Goal: Task Accomplishment & Management: Use online tool/utility

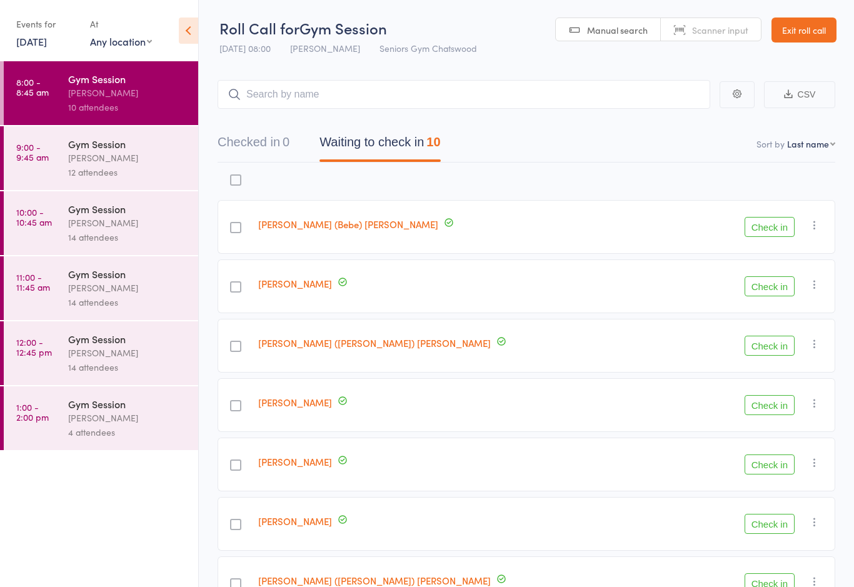
click at [738, 98] on icon "button" at bounding box center [737, 93] width 9 height 9
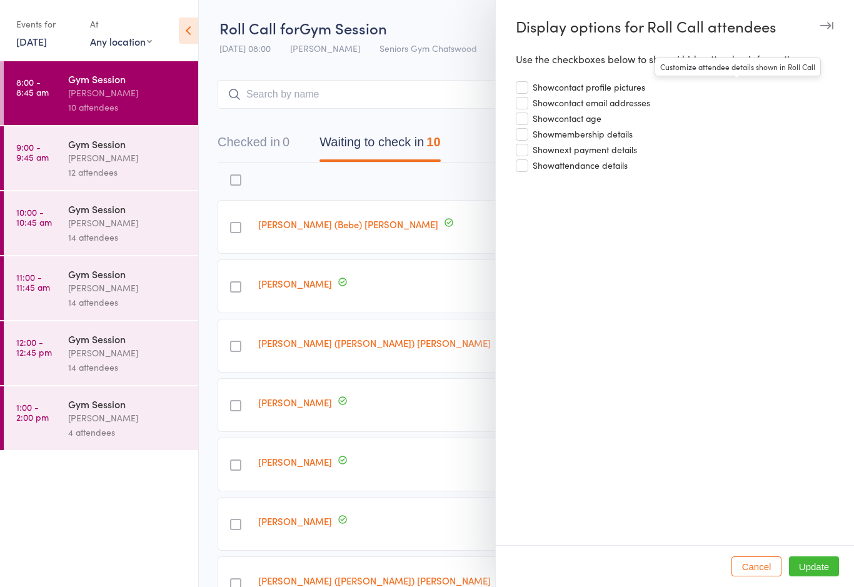
click at [432, 98] on div at bounding box center [427, 293] width 854 height 587
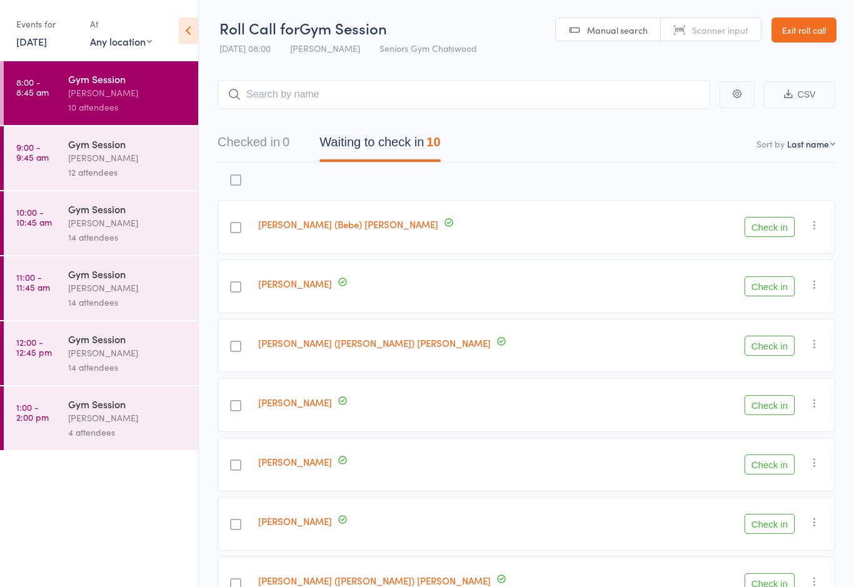
click at [184, 39] on icon at bounding box center [188, 31] width 19 height 26
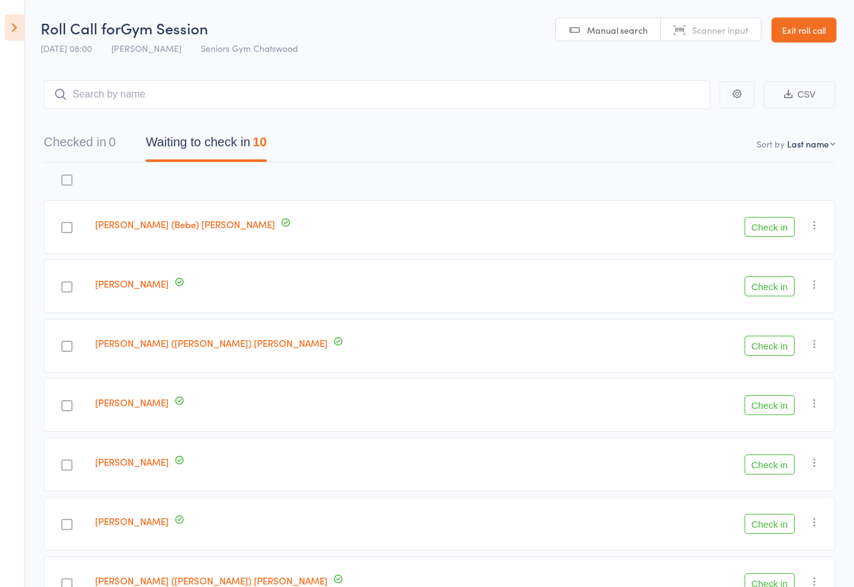
click at [19, 21] on icon at bounding box center [14, 27] width 19 height 26
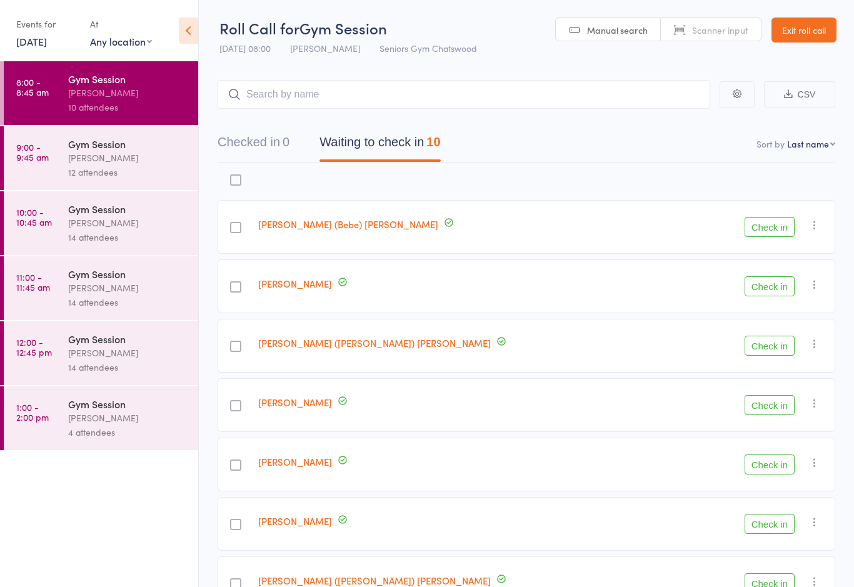
click at [734, 98] on icon "button" at bounding box center [737, 93] width 9 height 9
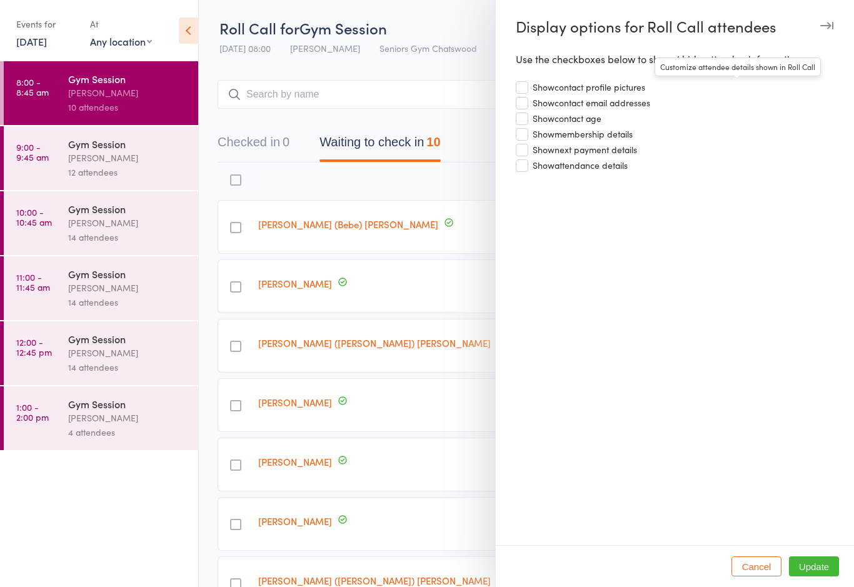
click at [411, 88] on div at bounding box center [427, 293] width 854 height 587
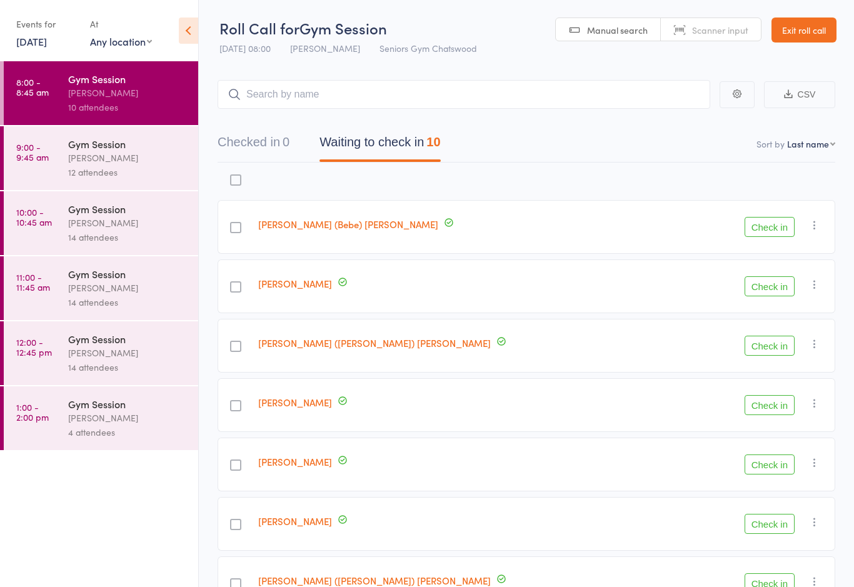
click at [809, 34] on link "Exit roll call" at bounding box center [803, 30] width 65 height 25
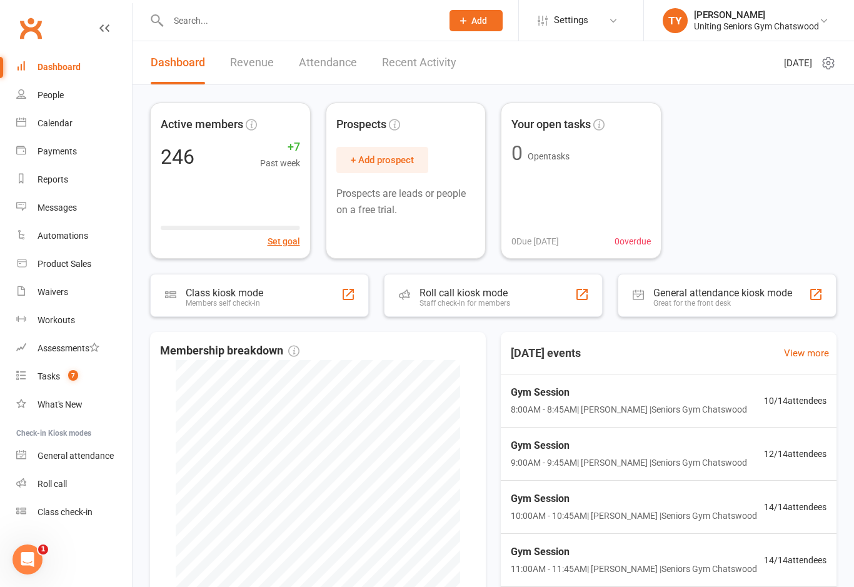
click at [74, 511] on div "Class check-in" at bounding box center [65, 512] width 55 height 10
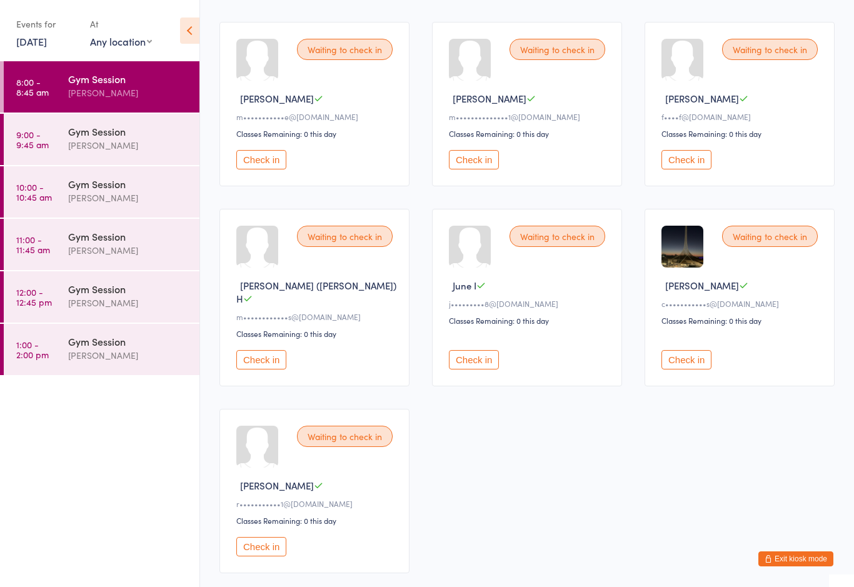
scroll to position [326, 0]
click at [266, 543] on button "Check in" at bounding box center [261, 547] width 50 height 19
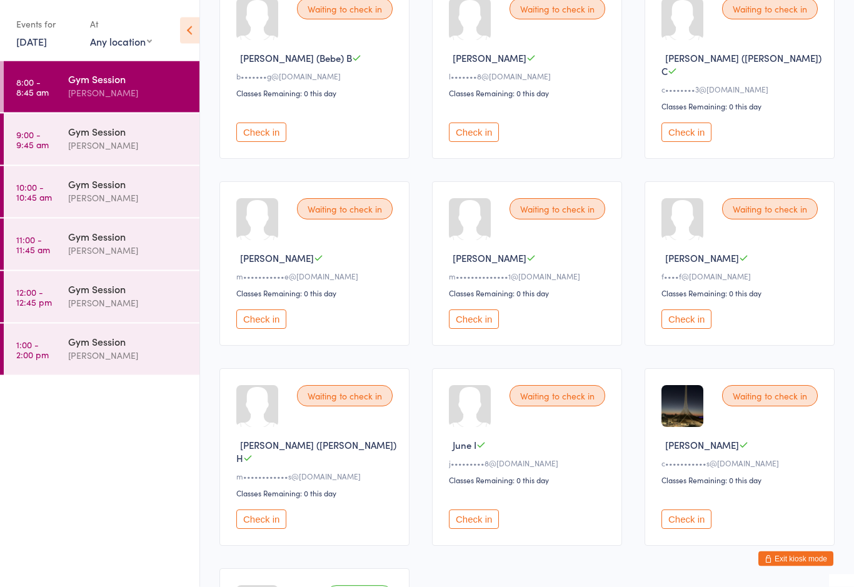
scroll to position [168, 0]
click at [683, 509] on button "Check in" at bounding box center [686, 518] width 50 height 19
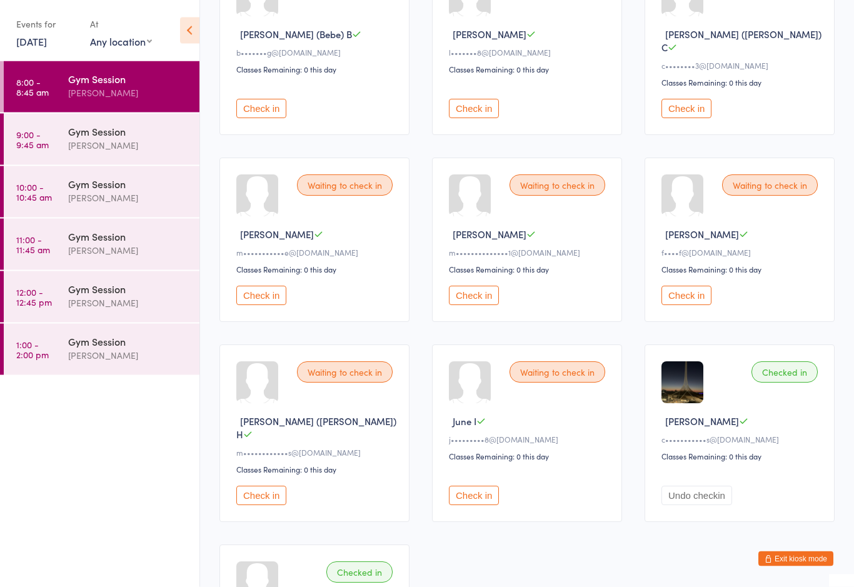
scroll to position [191, 0]
click at [690, 291] on button "Check in" at bounding box center [686, 295] width 50 height 19
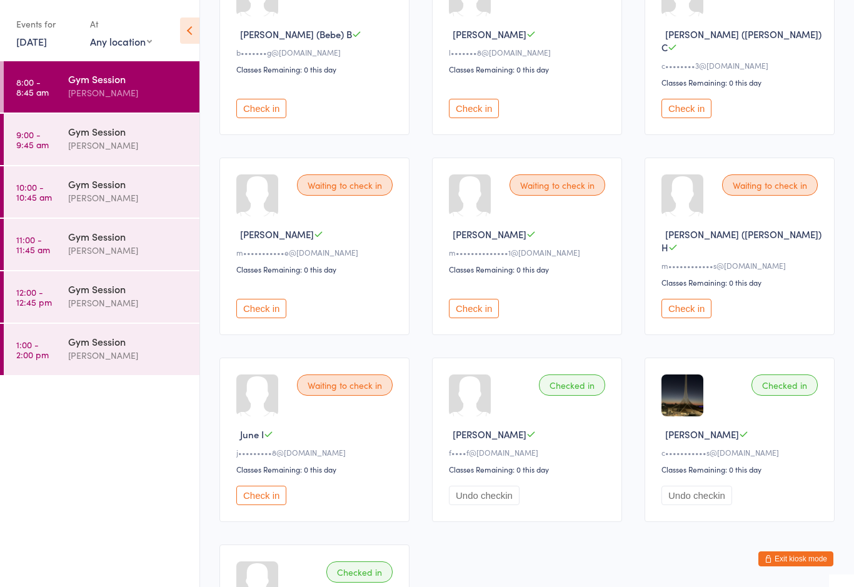
click at [475, 299] on button "Check in" at bounding box center [474, 308] width 50 height 19
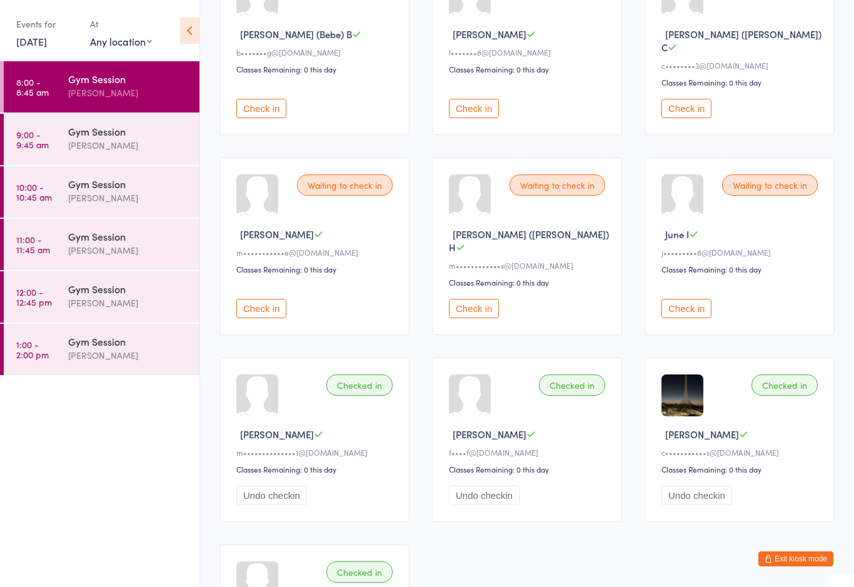
click at [478, 99] on button "Check in" at bounding box center [474, 108] width 50 height 19
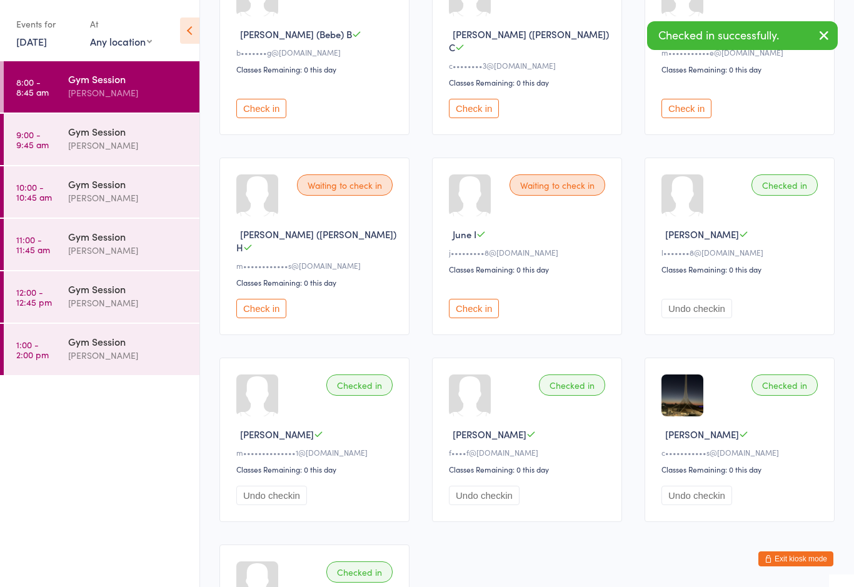
click at [267, 106] on button "Check in" at bounding box center [261, 108] width 50 height 19
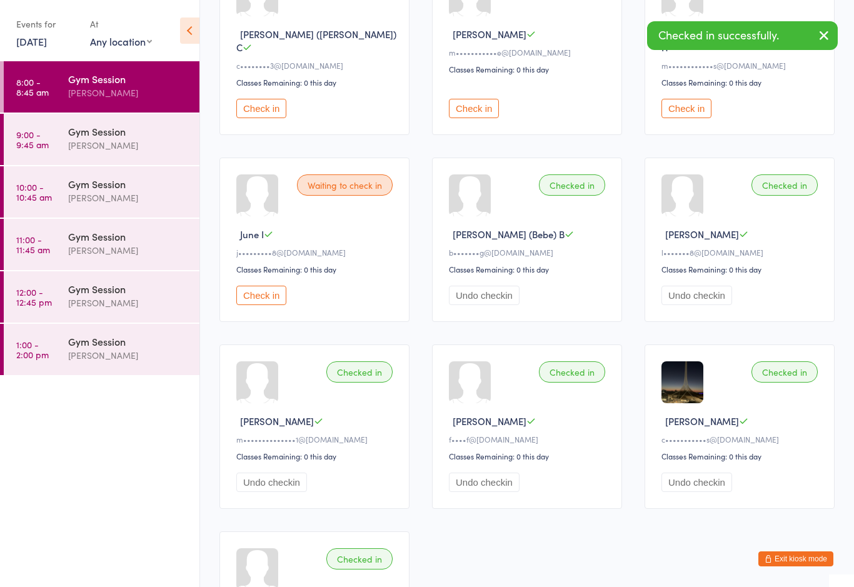
click at [258, 102] on button "Check in" at bounding box center [261, 108] width 50 height 19
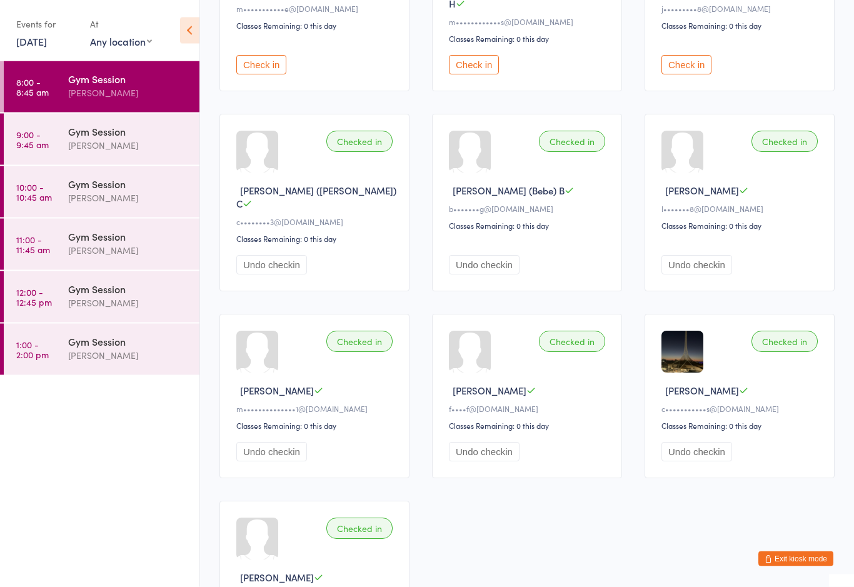
scroll to position [235, 0]
click at [259, 55] on button "Check in" at bounding box center [261, 64] width 50 height 19
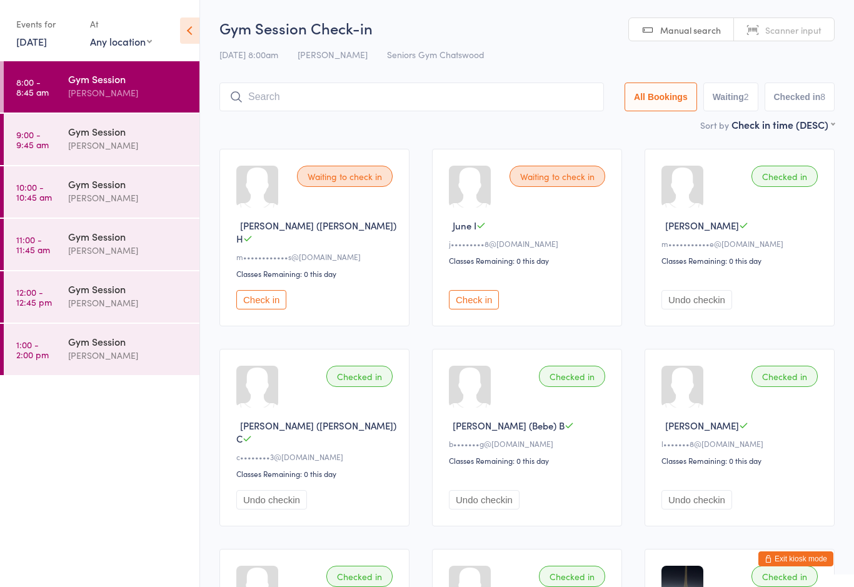
scroll to position [1, 0]
click at [462, 199] on div at bounding box center [470, 185] width 42 height 42
click at [454, 337] on div "Waiting to check in Toni (Karen) H m••••••••••••s@hotmail.com Classes Remaining…" at bounding box center [527, 523] width 638 height 774
click at [465, 292] on button "Check in" at bounding box center [474, 298] width 50 height 19
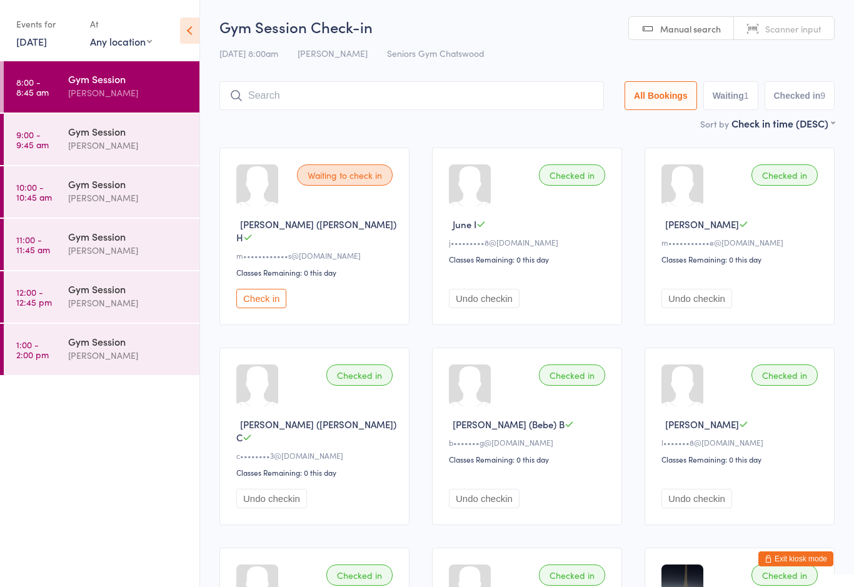
click at [269, 292] on button "Check in" at bounding box center [261, 298] width 50 height 19
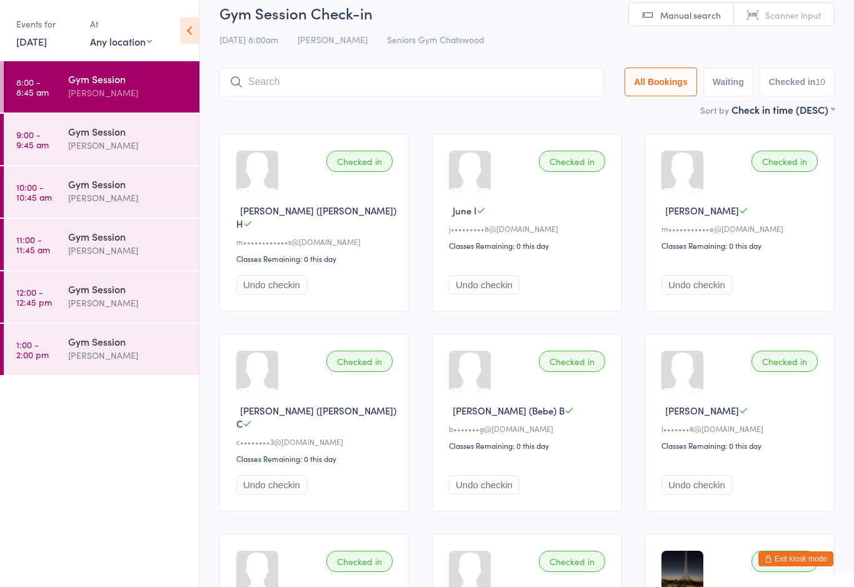
scroll to position [0, 0]
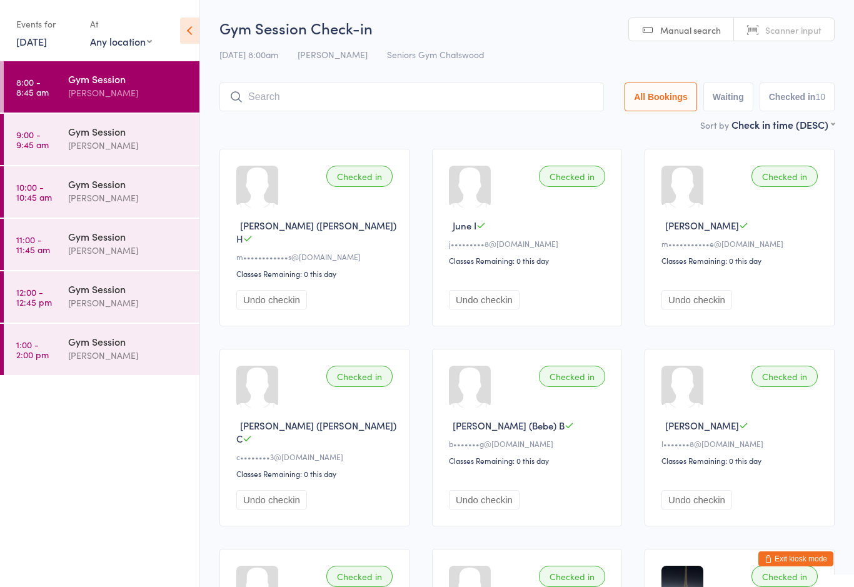
click at [122, 143] on div "[PERSON_NAME]" at bounding box center [128, 145] width 121 height 14
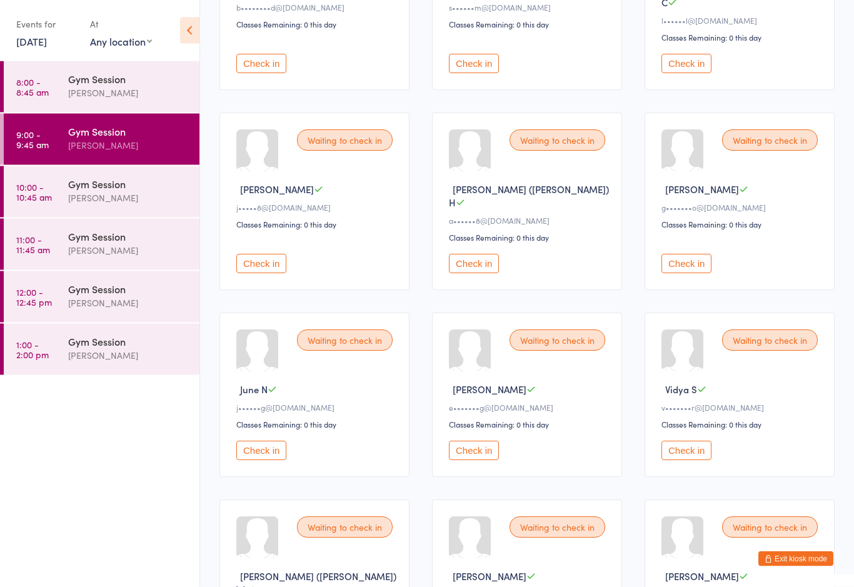
scroll to position [237, 0]
click at [274, 440] on button "Check in" at bounding box center [261, 449] width 50 height 19
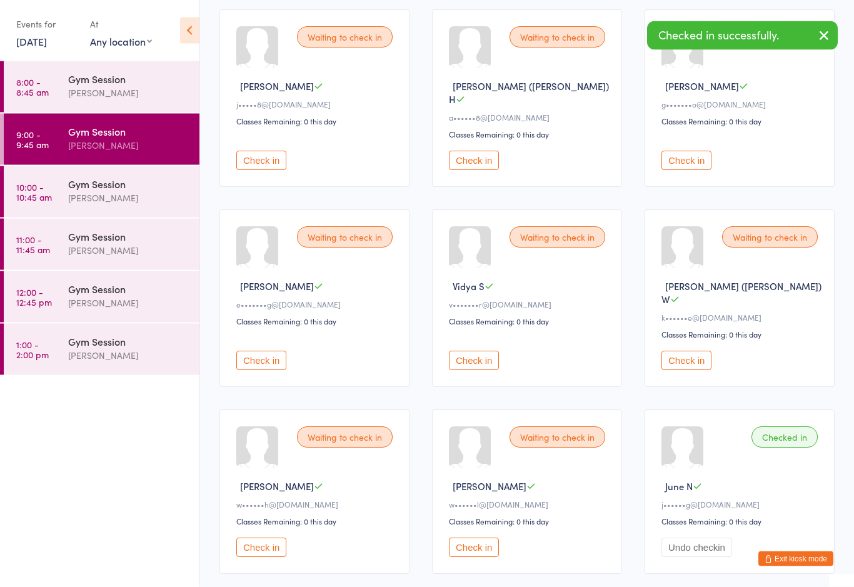
scroll to position [341, 0]
click at [264, 536] on button "Check in" at bounding box center [261, 545] width 50 height 19
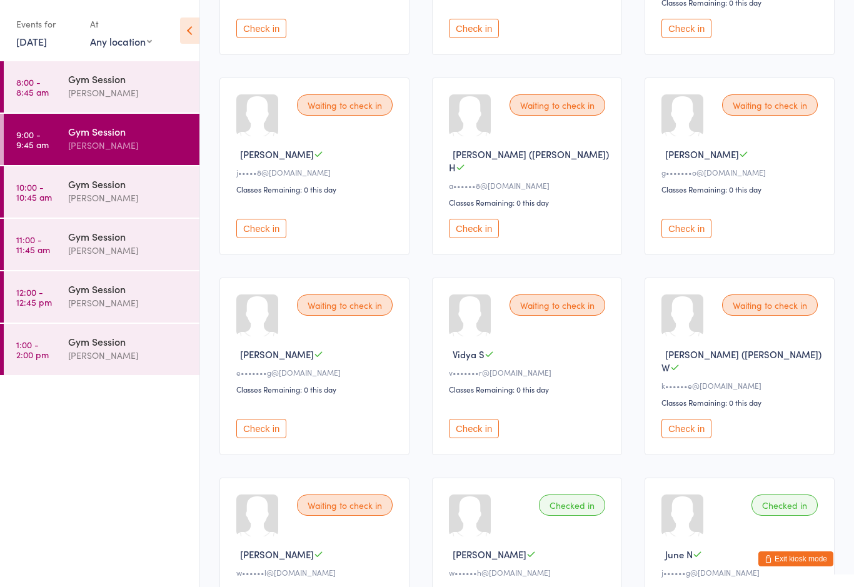
scroll to position [288, 0]
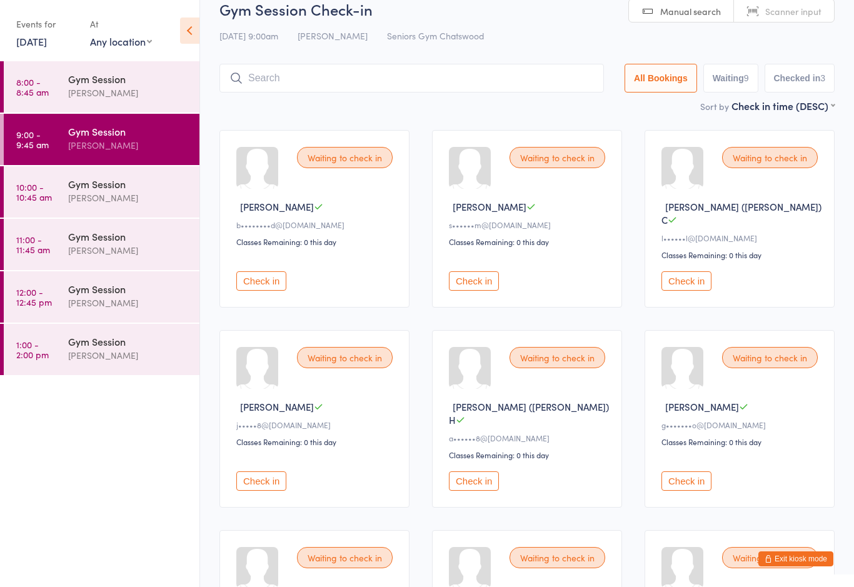
scroll to position [0, 0]
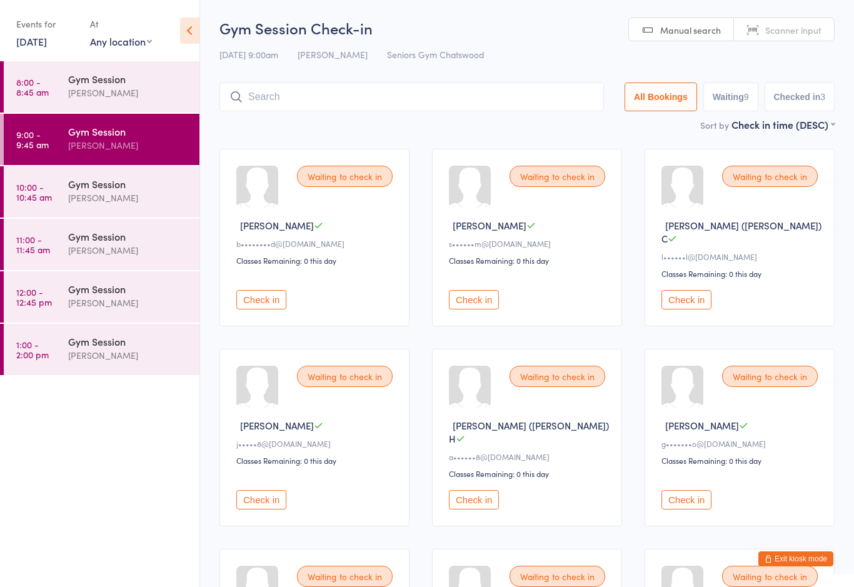
click at [693, 291] on button "Check in" at bounding box center [686, 299] width 50 height 19
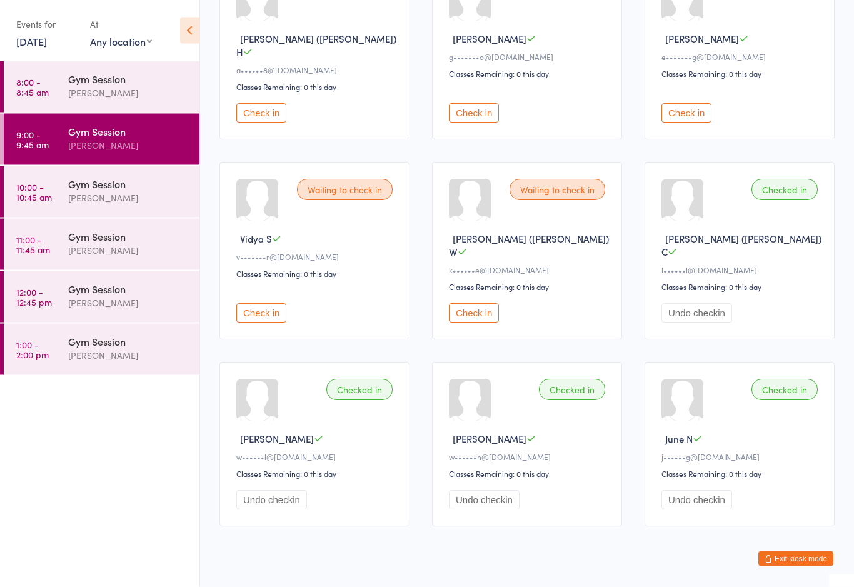
scroll to position [378, 0]
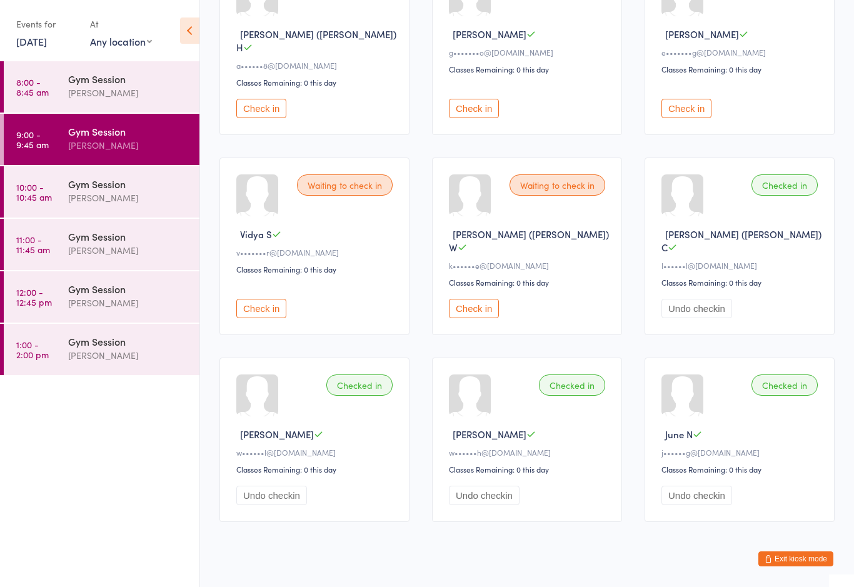
click at [476, 299] on button "Check in" at bounding box center [474, 308] width 50 height 19
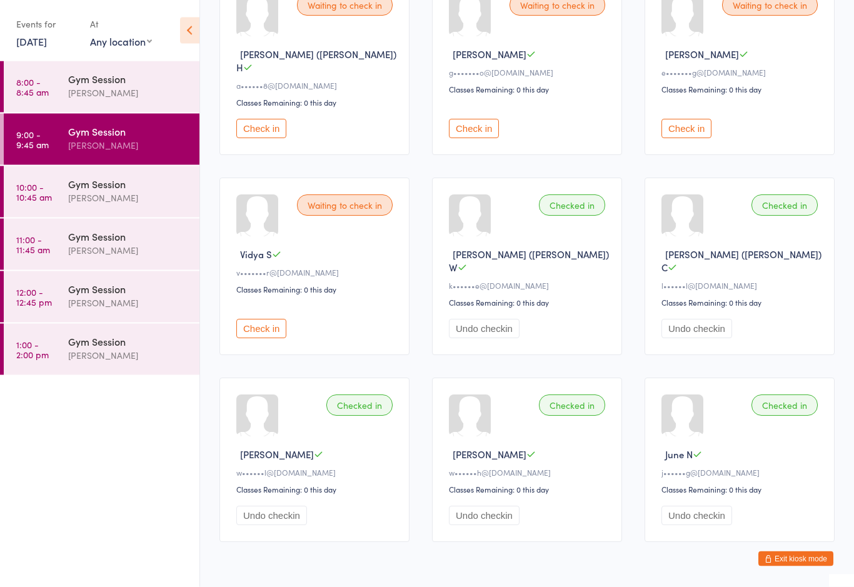
scroll to position [358, 0]
click at [359, 214] on div "Waiting to check in Vidya S v•••••••r@gmail.com Classes Remaining: 0 this day C…" at bounding box center [314, 267] width 190 height 178
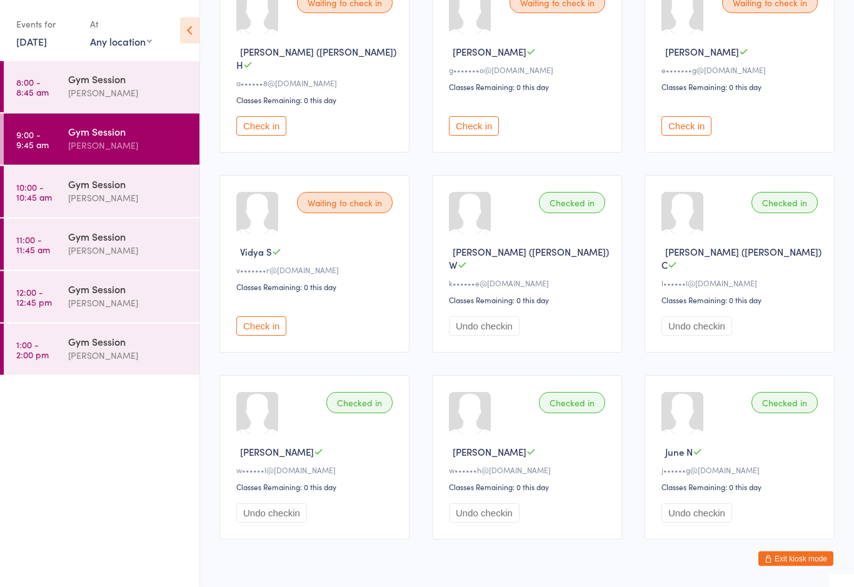
scroll to position [356, 0]
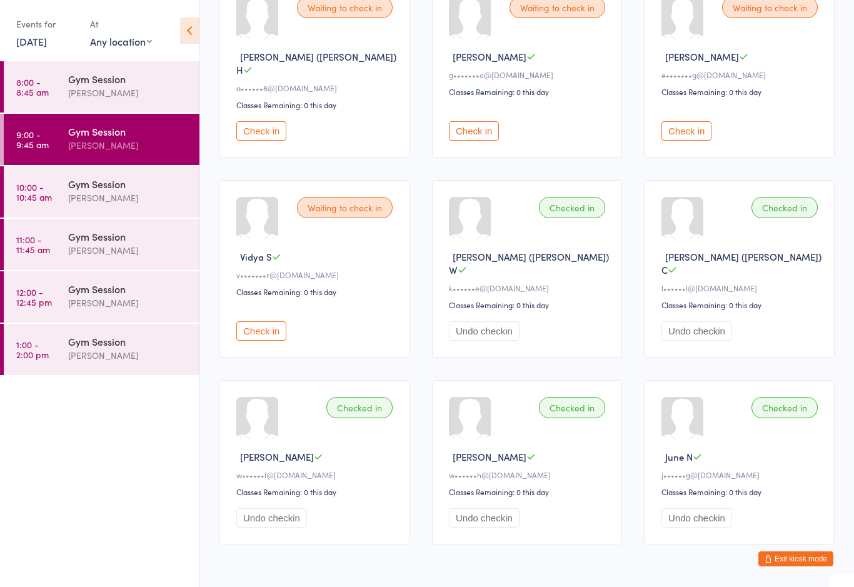
click at [266, 228] on div at bounding box center [257, 218] width 42 height 42
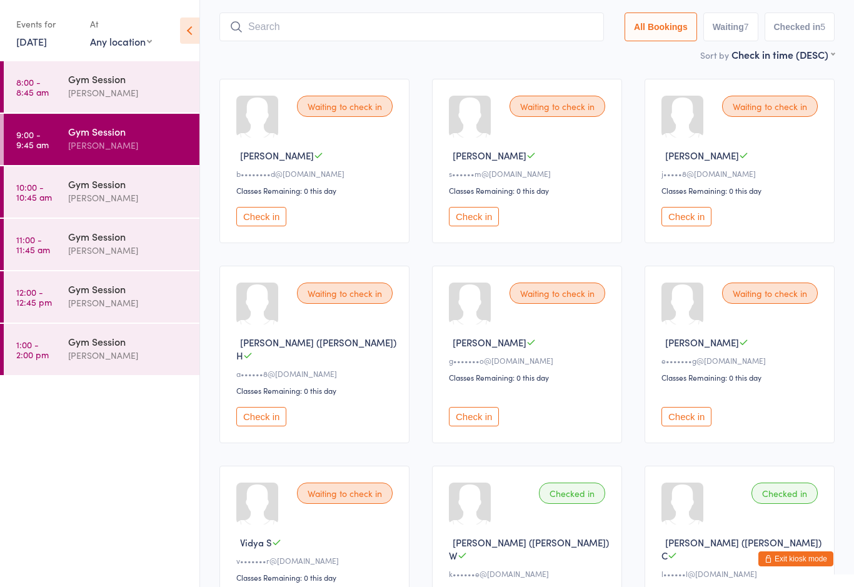
scroll to position [0, 0]
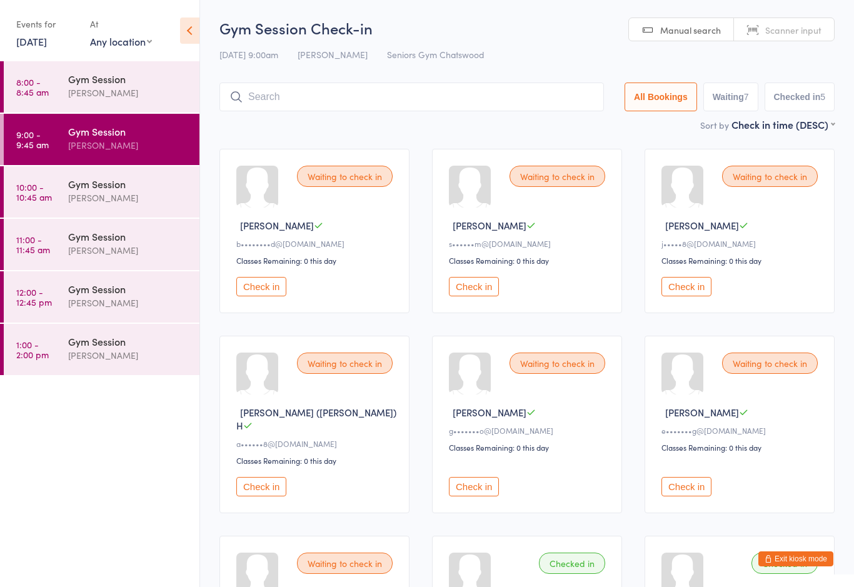
click at [334, 93] on input "search" at bounding box center [411, 97] width 384 height 29
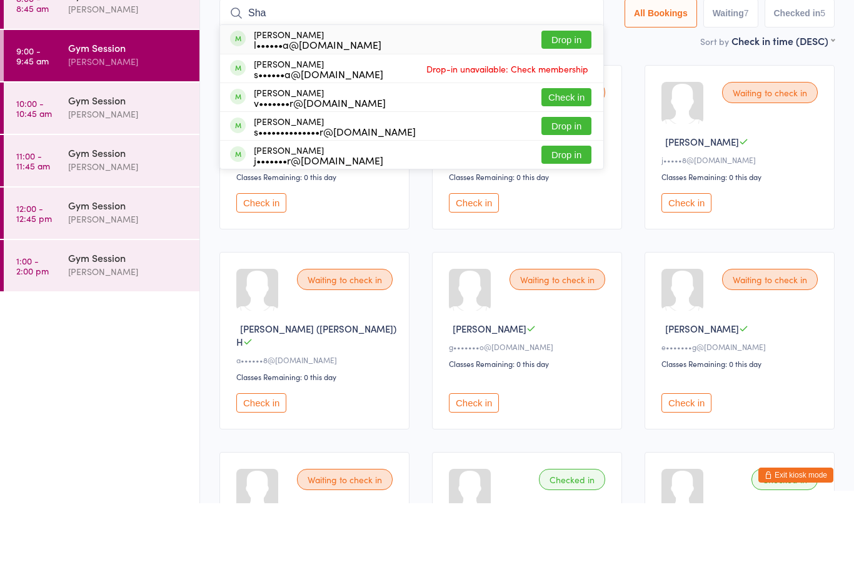
type input "Sha"
click at [560, 229] on button "Drop in" at bounding box center [566, 238] width 50 height 18
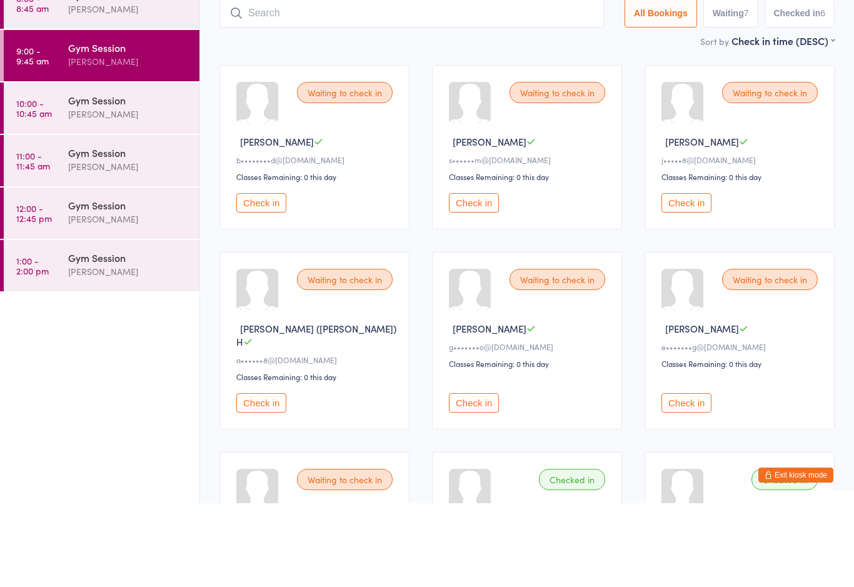
scroll to position [84, 0]
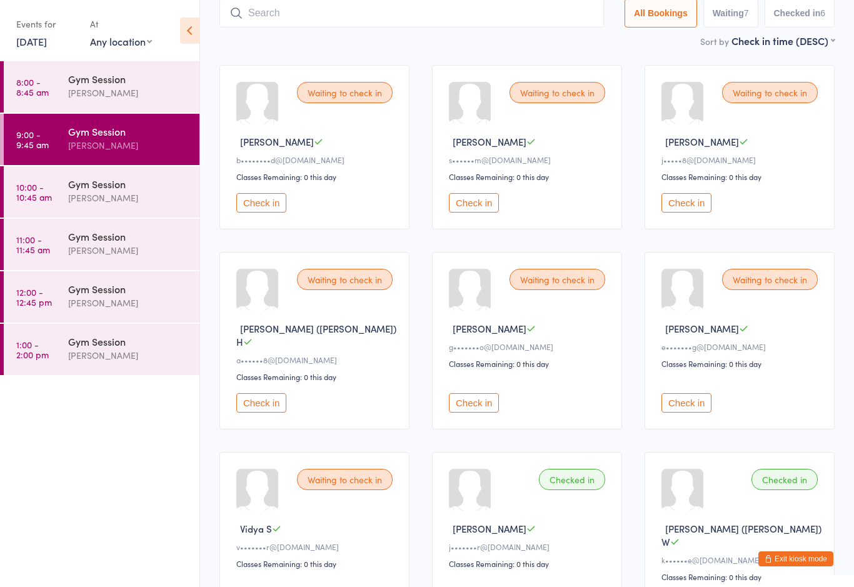
click at [584, 485] on div "Checked in" at bounding box center [572, 479] width 66 height 21
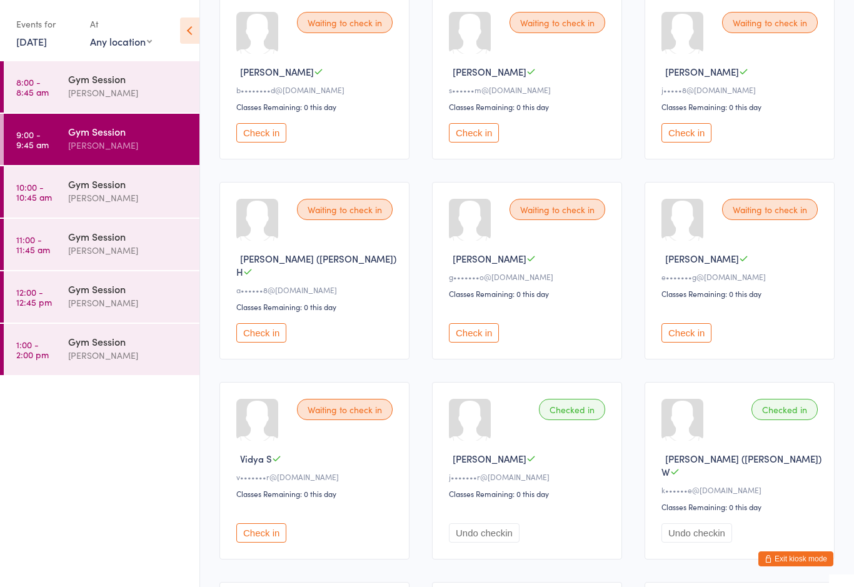
scroll to position [154, 0]
click at [579, 405] on div "Checked in" at bounding box center [572, 408] width 66 height 21
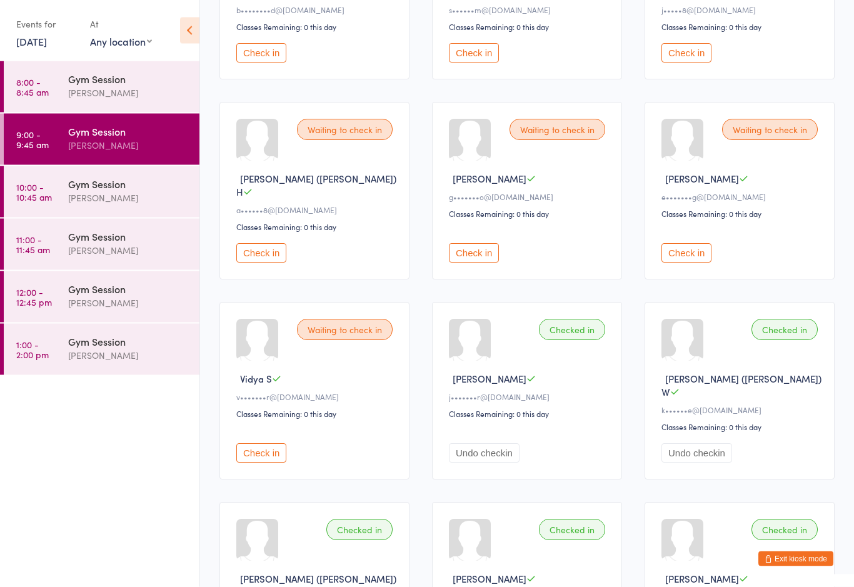
scroll to position [234, 0]
click at [261, 361] on div "Waiting to check in Vidya S v•••••••r@gmail.com Classes Remaining: 0 this day C…" at bounding box center [314, 390] width 190 height 178
click at [263, 363] on div "Waiting to check in Vidya S v•••••••r@gmail.com Classes Remaining: 0 this day C…" at bounding box center [314, 390] width 190 height 178
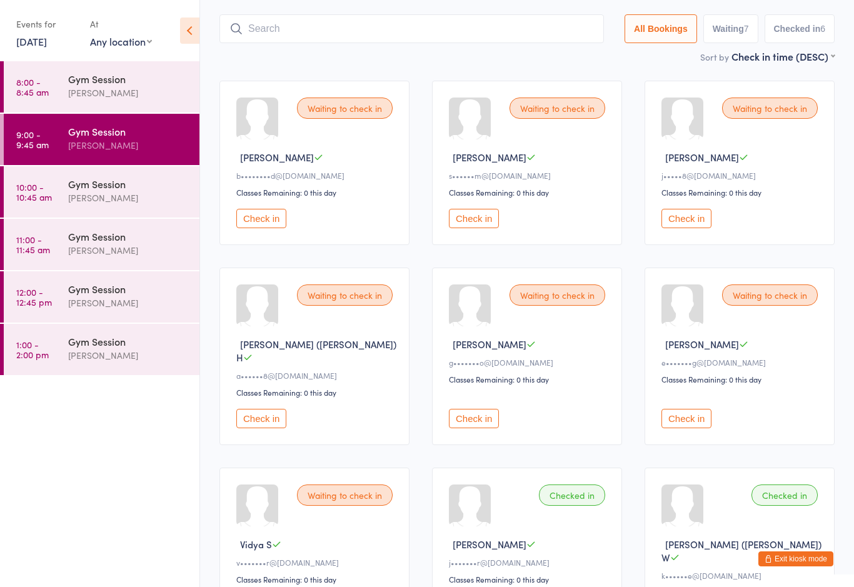
scroll to position [61, 0]
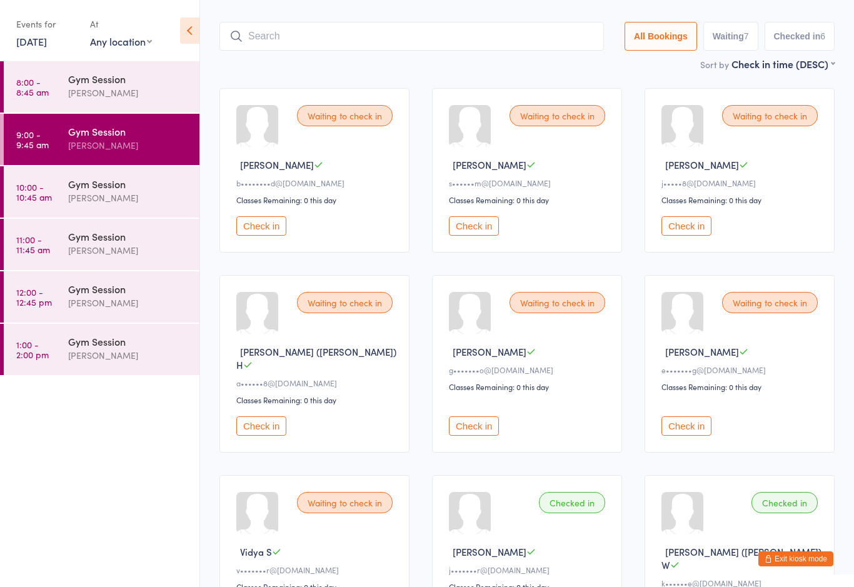
click at [474, 229] on button "Check in" at bounding box center [474, 225] width 50 height 19
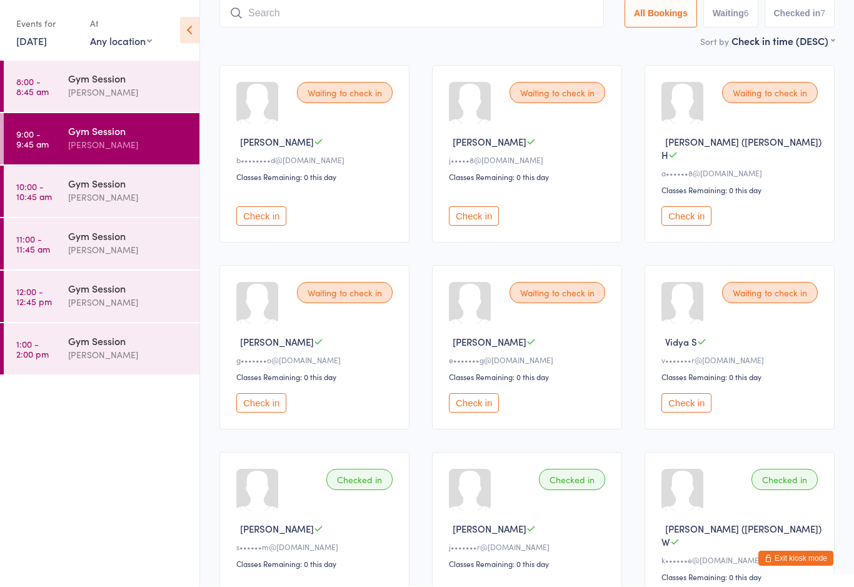
scroll to position [84, 0]
click at [693, 212] on button "Check in" at bounding box center [686, 215] width 50 height 19
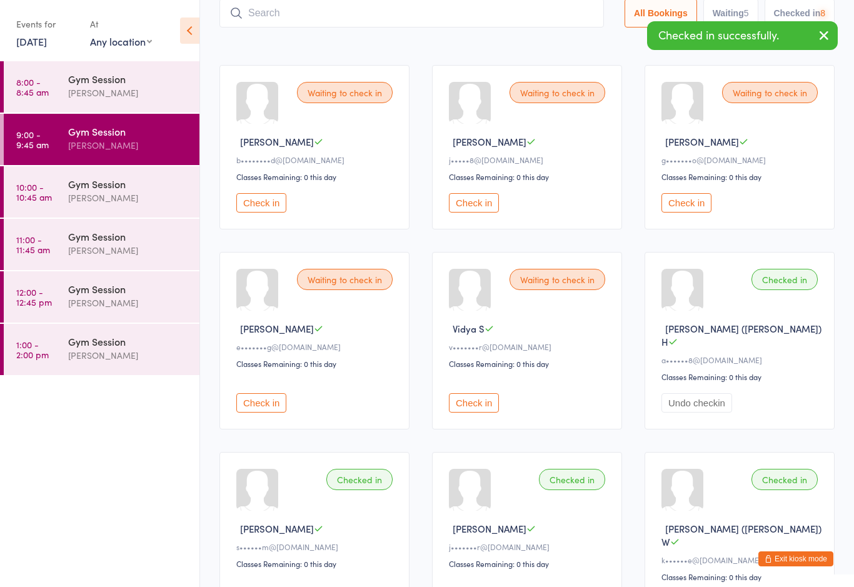
click at [705, 180] on div "Classes Remaining: 0 this day" at bounding box center [741, 176] width 160 height 11
click at [80, 188] on div "Gym Session" at bounding box center [128, 184] width 121 height 14
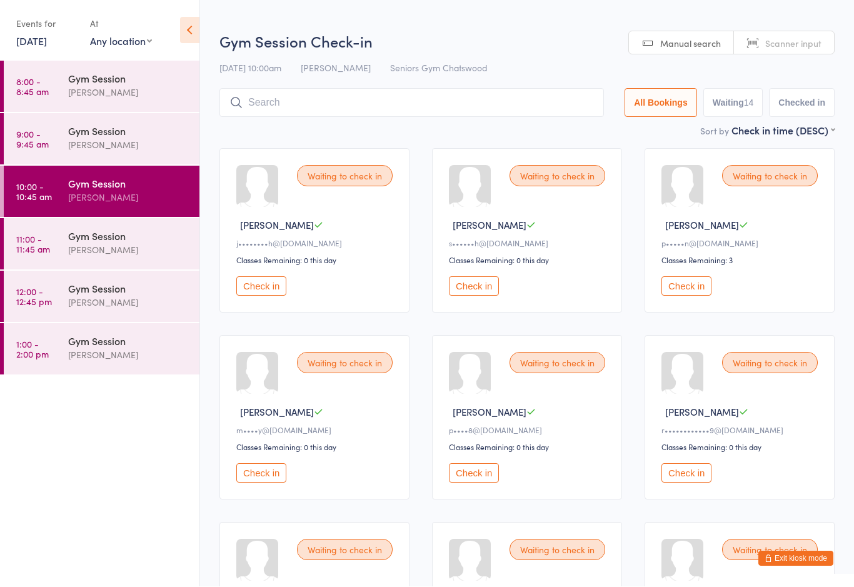
scroll to position [1, 0]
click at [472, 481] on button "Check in" at bounding box center [474, 472] width 50 height 19
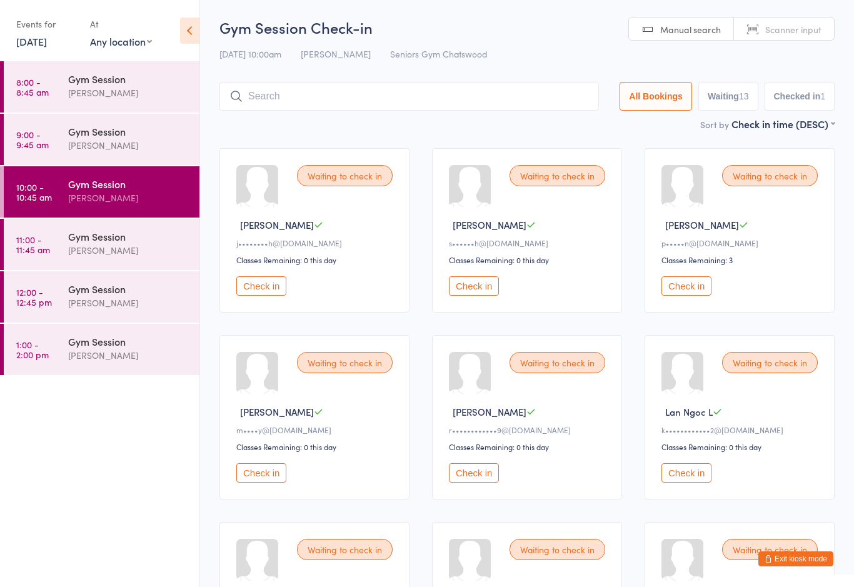
click at [263, 289] on button "Check in" at bounding box center [261, 285] width 50 height 19
click at [256, 296] on button "Check in" at bounding box center [261, 285] width 50 height 19
click at [266, 296] on button "Check in" at bounding box center [261, 285] width 50 height 19
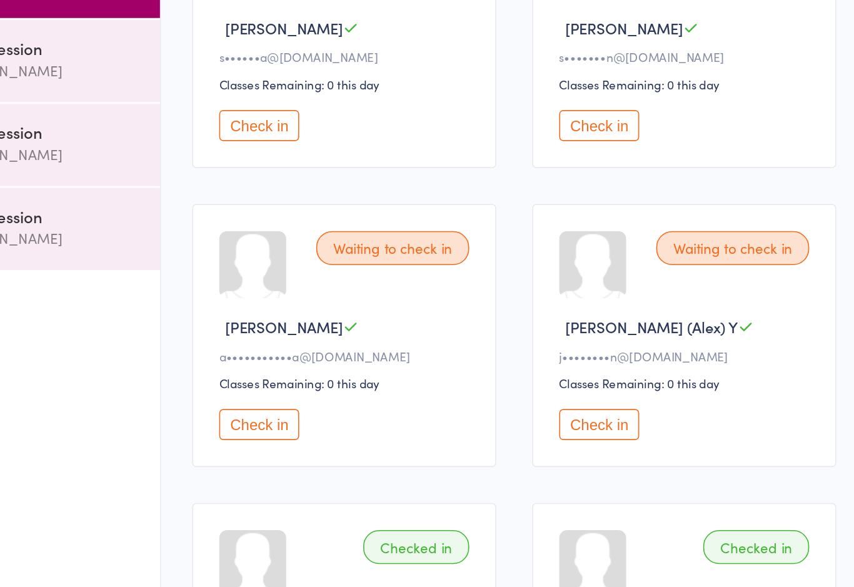
scroll to position [376, 0]
click at [449, 461] on button "Check in" at bounding box center [474, 470] width 50 height 19
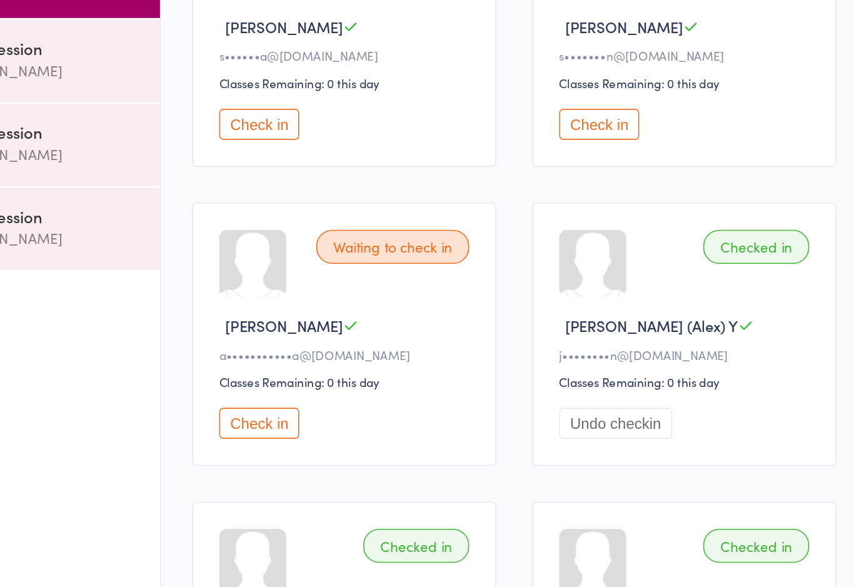
click at [236, 461] on button "Check in" at bounding box center [261, 470] width 50 height 19
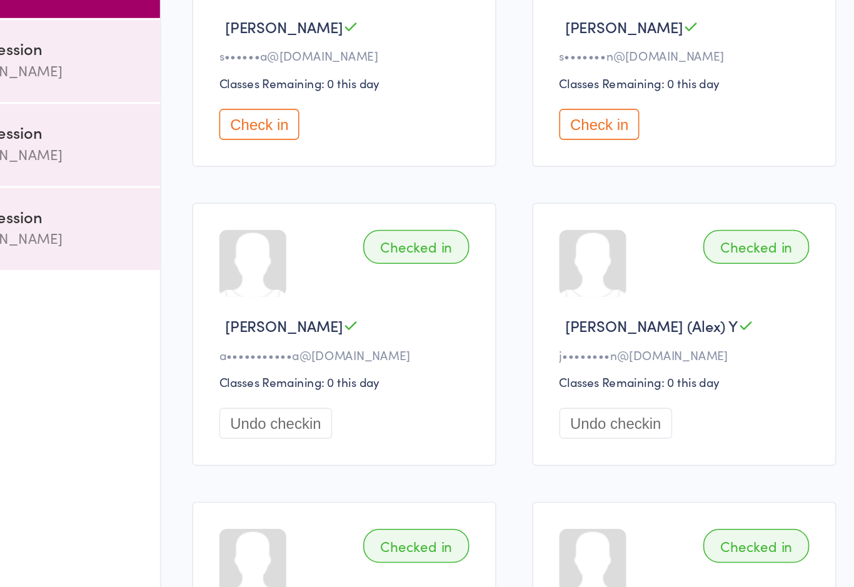
click at [449, 274] on button "Check in" at bounding box center [474, 283] width 50 height 19
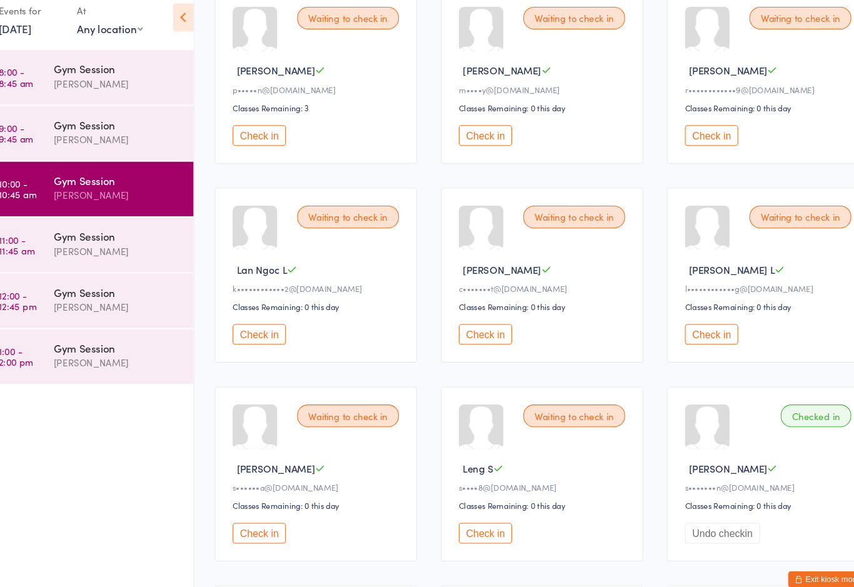
scroll to position [145, 0]
click at [254, 517] on button "Check in" at bounding box center [261, 515] width 50 height 19
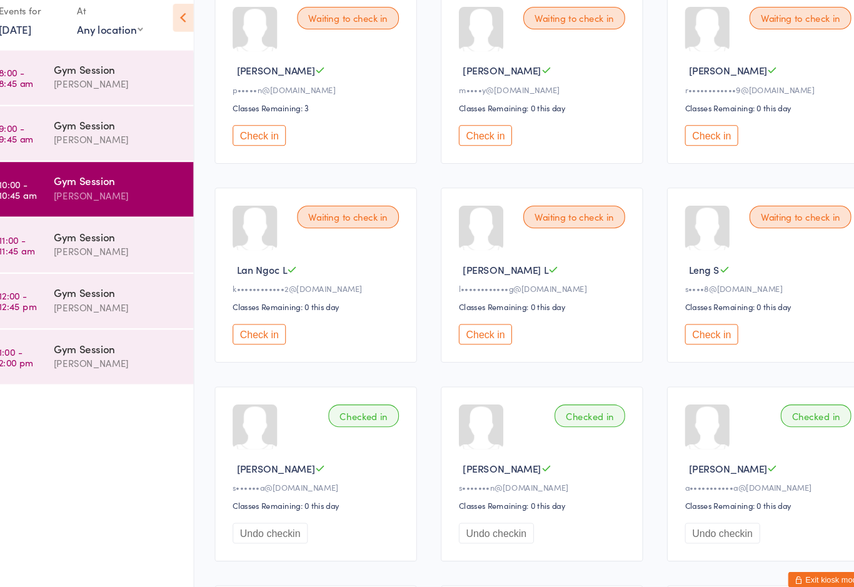
click at [110, 244] on div "[PERSON_NAME]" at bounding box center [128, 250] width 121 height 14
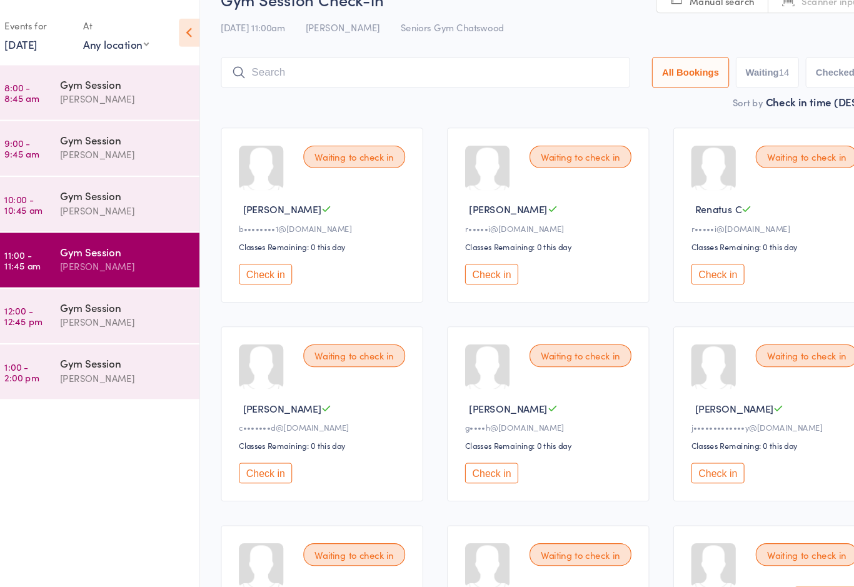
scroll to position [28, 0]
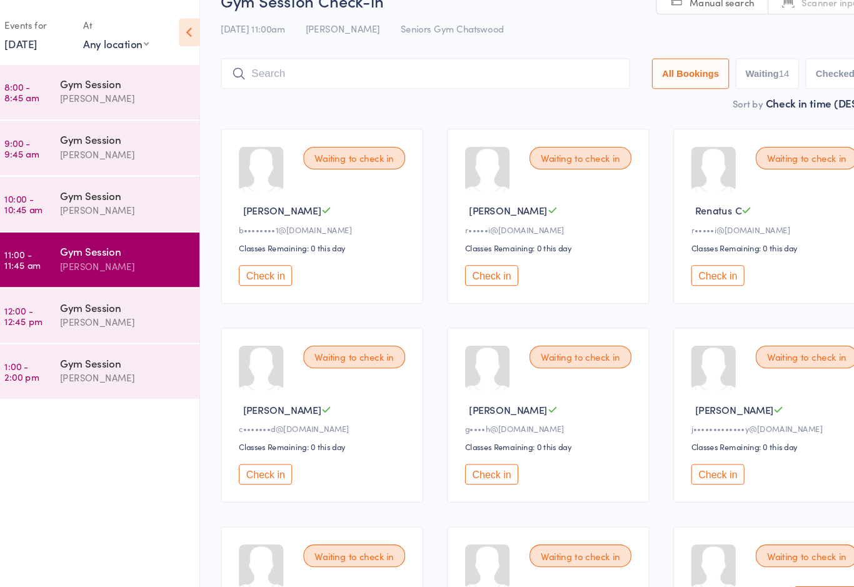
click at [116, 192] on div "[PERSON_NAME]" at bounding box center [128, 198] width 121 height 14
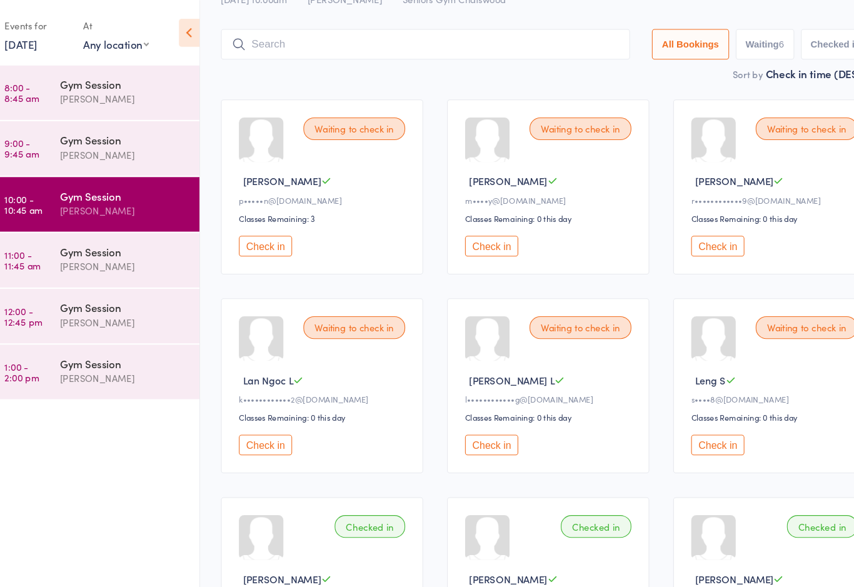
scroll to position [55, 0]
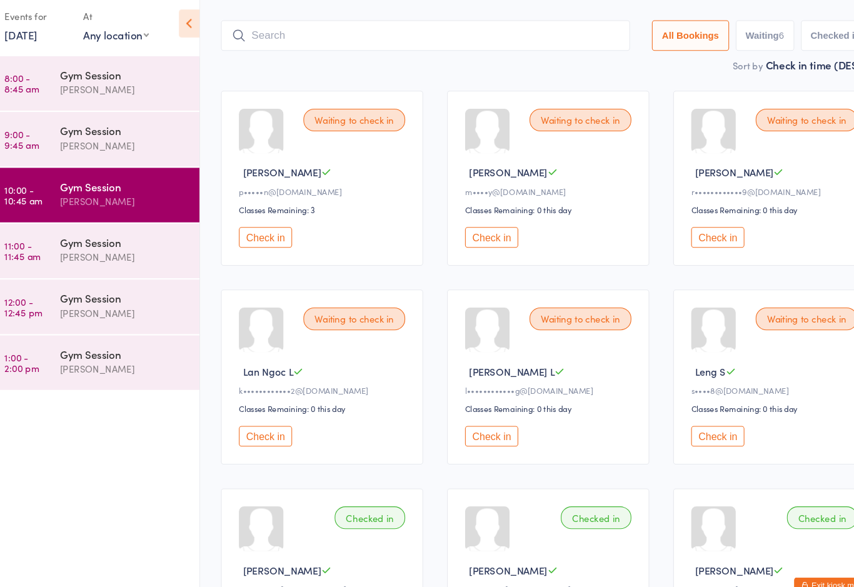
click at [462, 234] on button "Check in" at bounding box center [474, 231] width 50 height 19
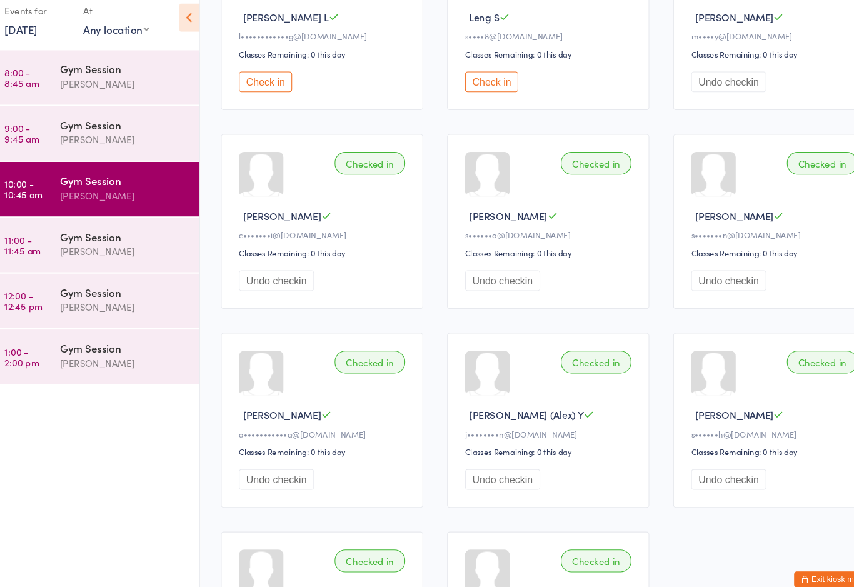
scroll to position [383, 0]
click at [387, 286] on div "Checked in Christine P c•••••••i@gmail.com Classes Remaining: 0 this day Undo c…" at bounding box center [314, 221] width 190 height 164
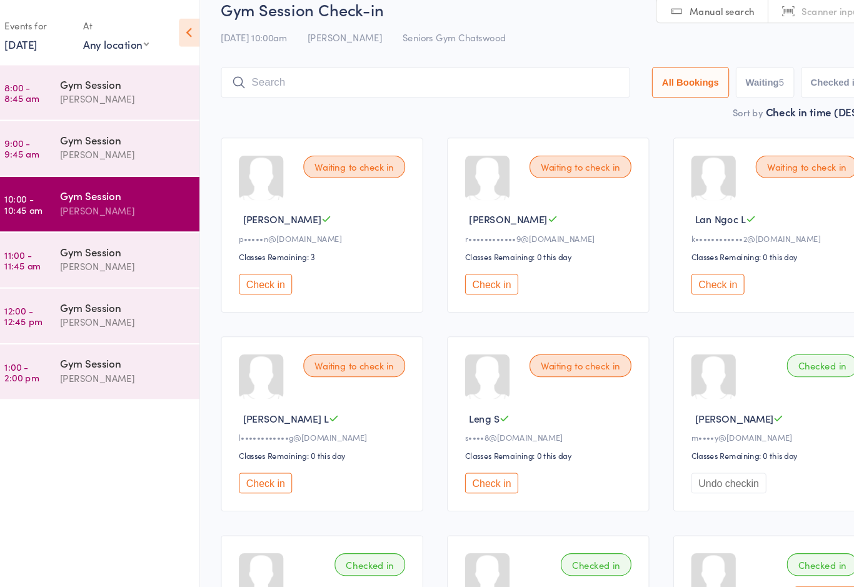
scroll to position [0, 0]
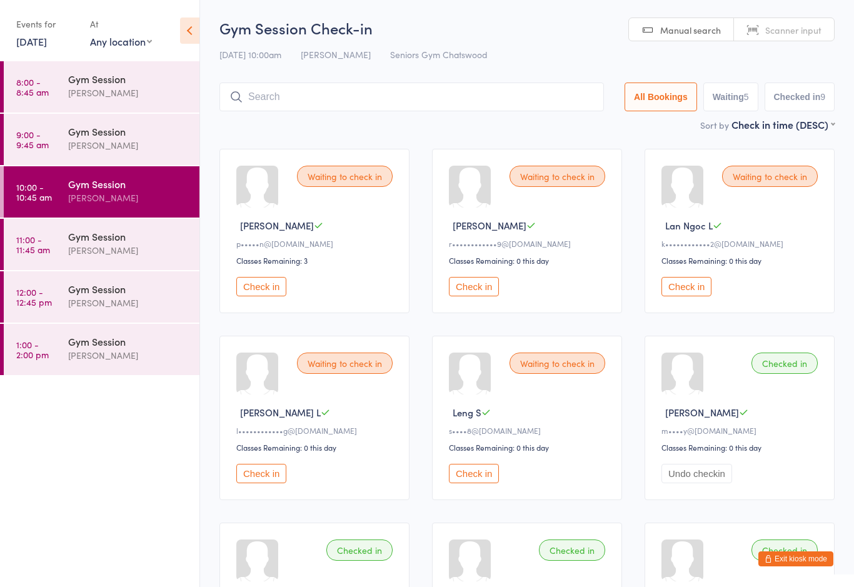
click at [262, 294] on button "Check in" at bounding box center [261, 286] width 50 height 19
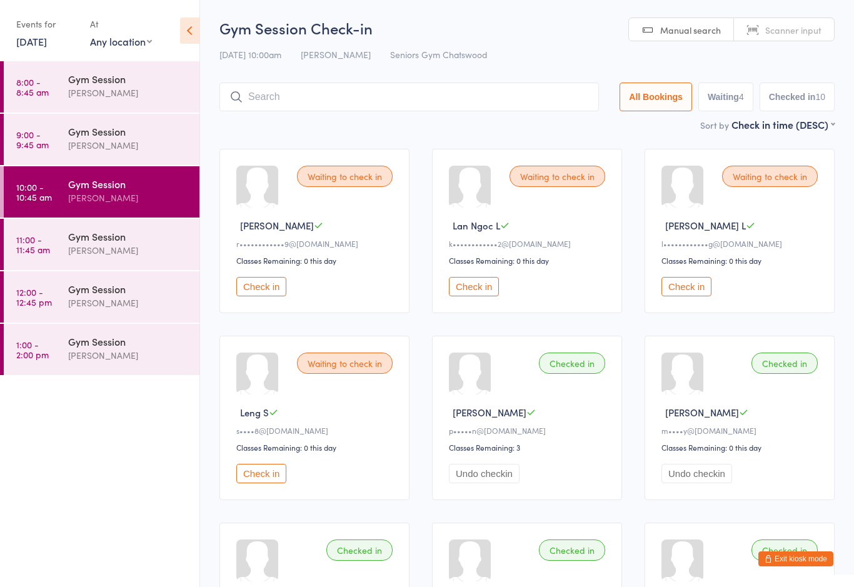
click at [98, 143] on div "[PERSON_NAME]" at bounding box center [128, 145] width 121 height 14
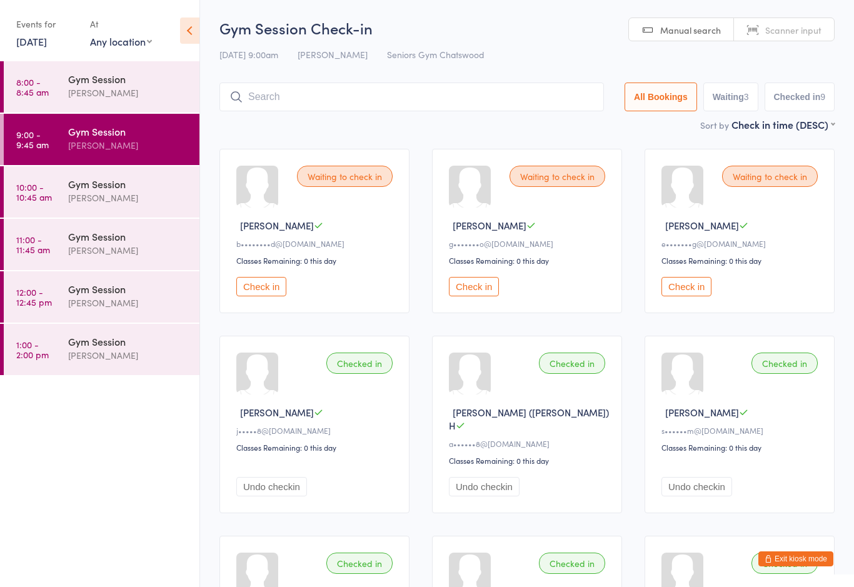
click at [279, 295] on button "Check in" at bounding box center [261, 286] width 50 height 19
click at [122, 202] on div "[PERSON_NAME]" at bounding box center [128, 198] width 121 height 14
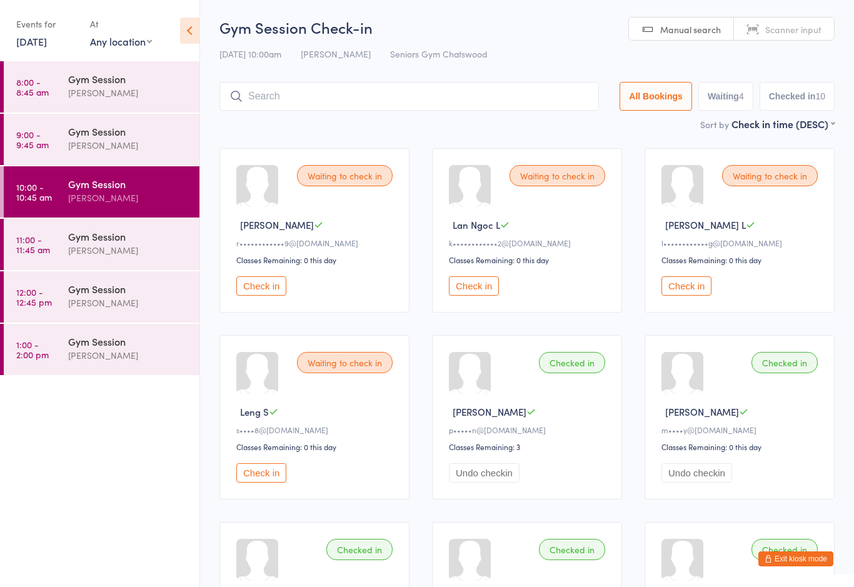
scroll to position [1, 0]
click at [697, 289] on button "Check in" at bounding box center [686, 285] width 50 height 19
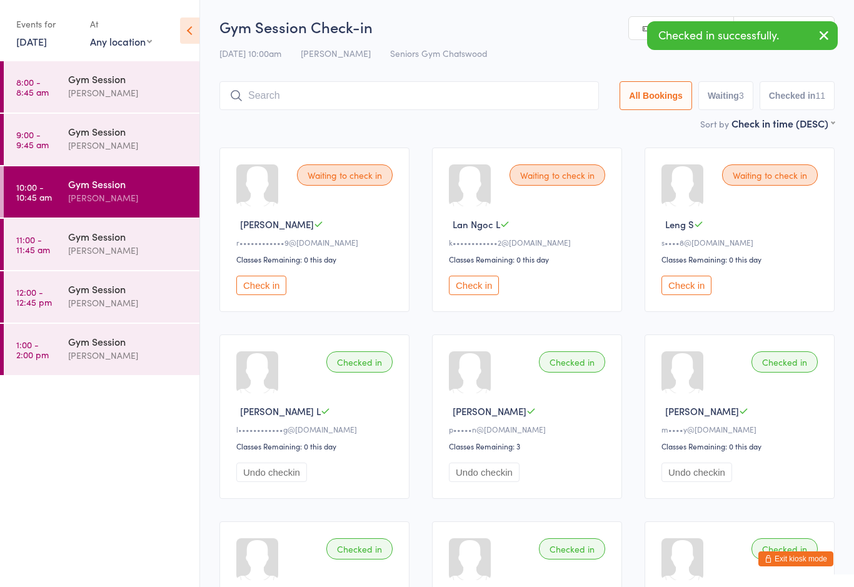
click at [691, 295] on button "Check in" at bounding box center [686, 285] width 50 height 19
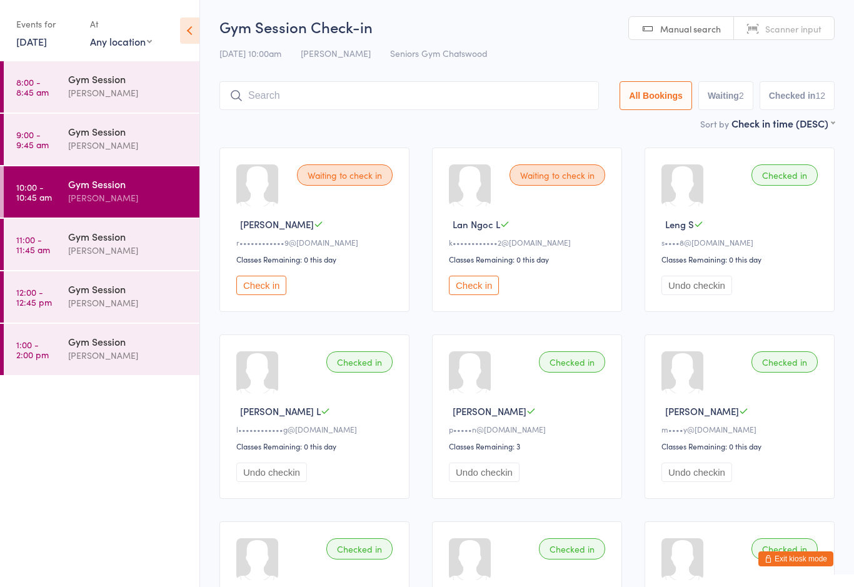
click at [478, 286] on button "Check in" at bounding box center [474, 285] width 50 height 19
